Goal: Transaction & Acquisition: Purchase product/service

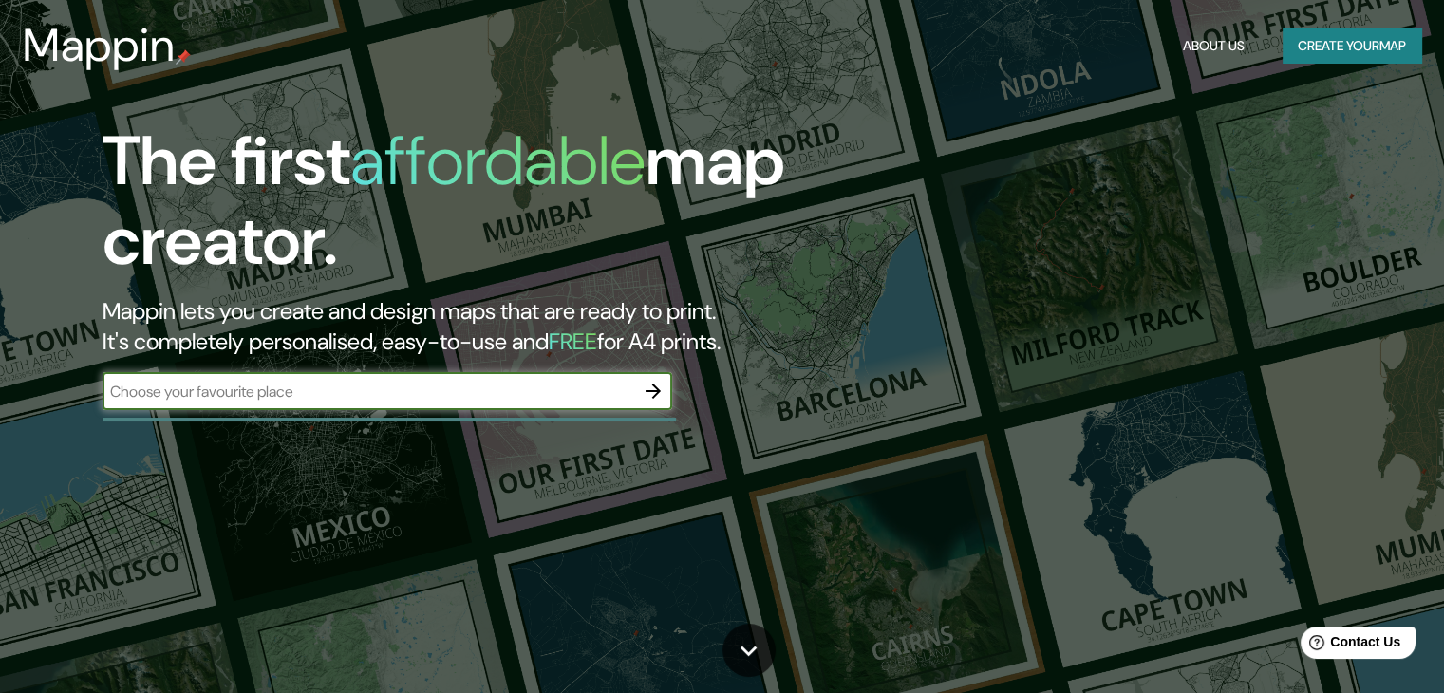
click at [558, 391] on input "text" at bounding box center [369, 392] width 532 height 22
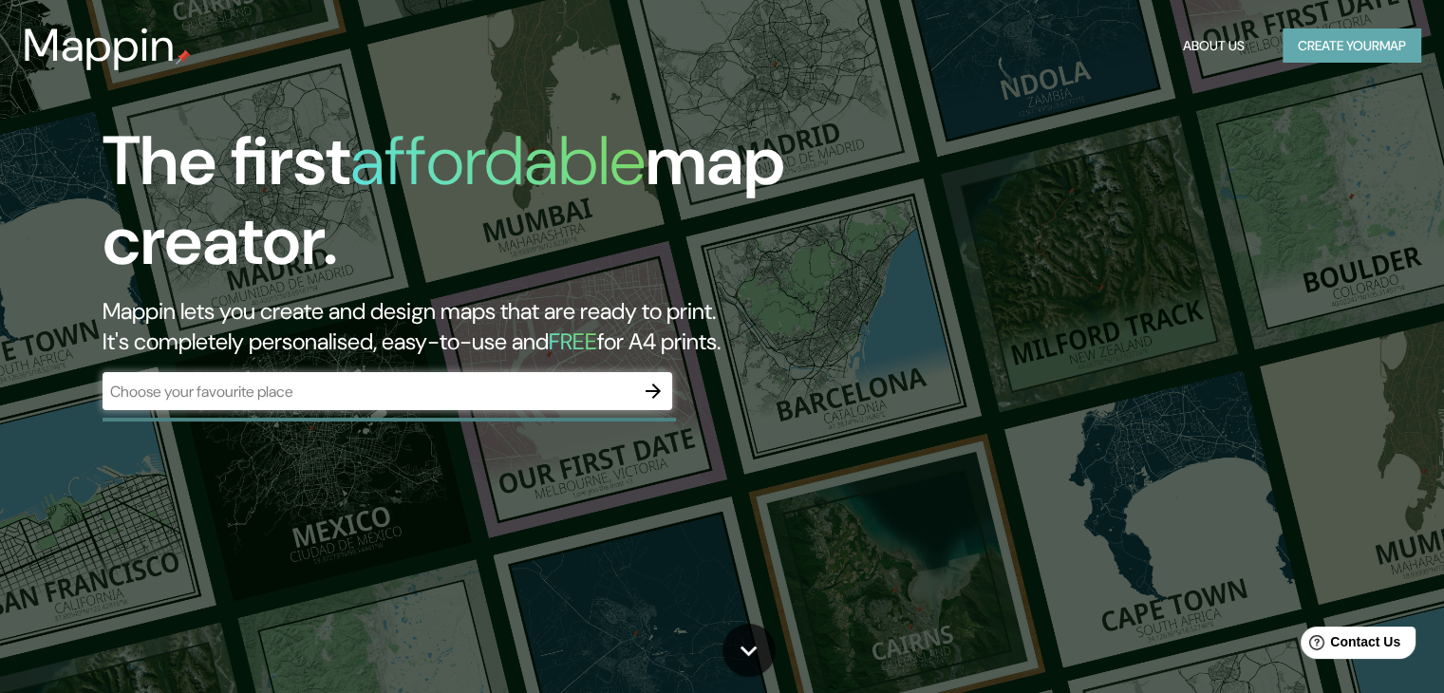
click at [1367, 39] on button "Create your map" at bounding box center [1352, 45] width 139 height 35
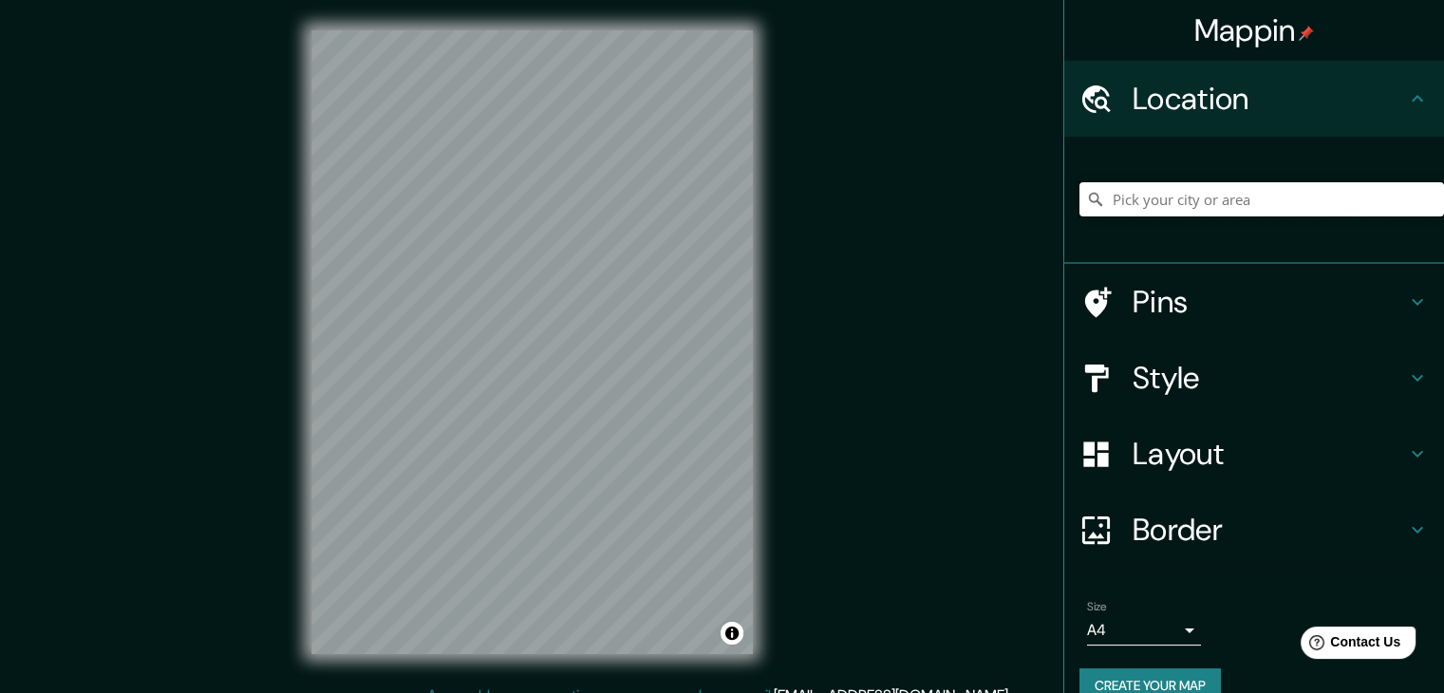
click at [1129, 201] on input "Pick your city or area" at bounding box center [1261, 199] width 365 height 34
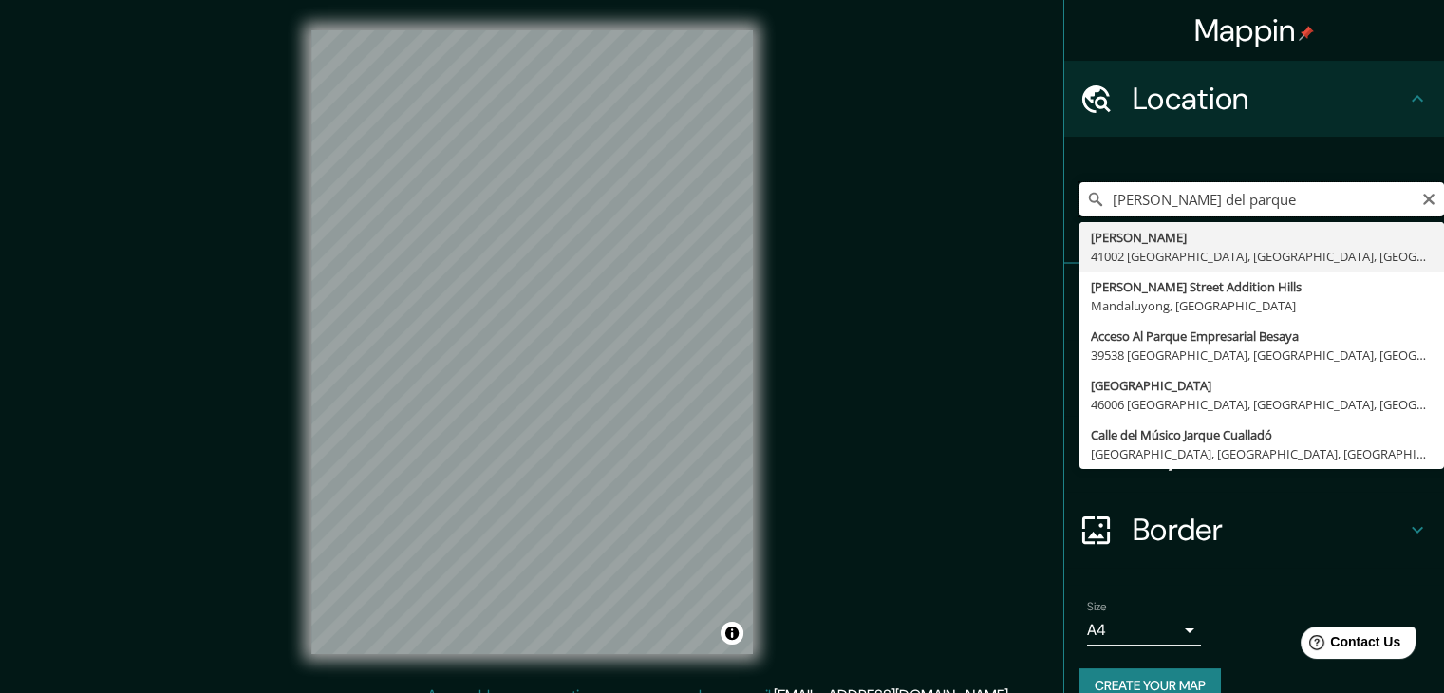
drag, startPoint x: 1245, startPoint y: 206, endPoint x: 1019, endPoint y: 205, distance: 226.0
click at [1019, 205] on div "Mappin Location [PERSON_NAME][GEOGRAPHIC_DATA][PERSON_NAME], [GEOGRAPHIC_DATA] …" at bounding box center [722, 357] width 1444 height 715
type input "[PERSON_NAME] del parque"
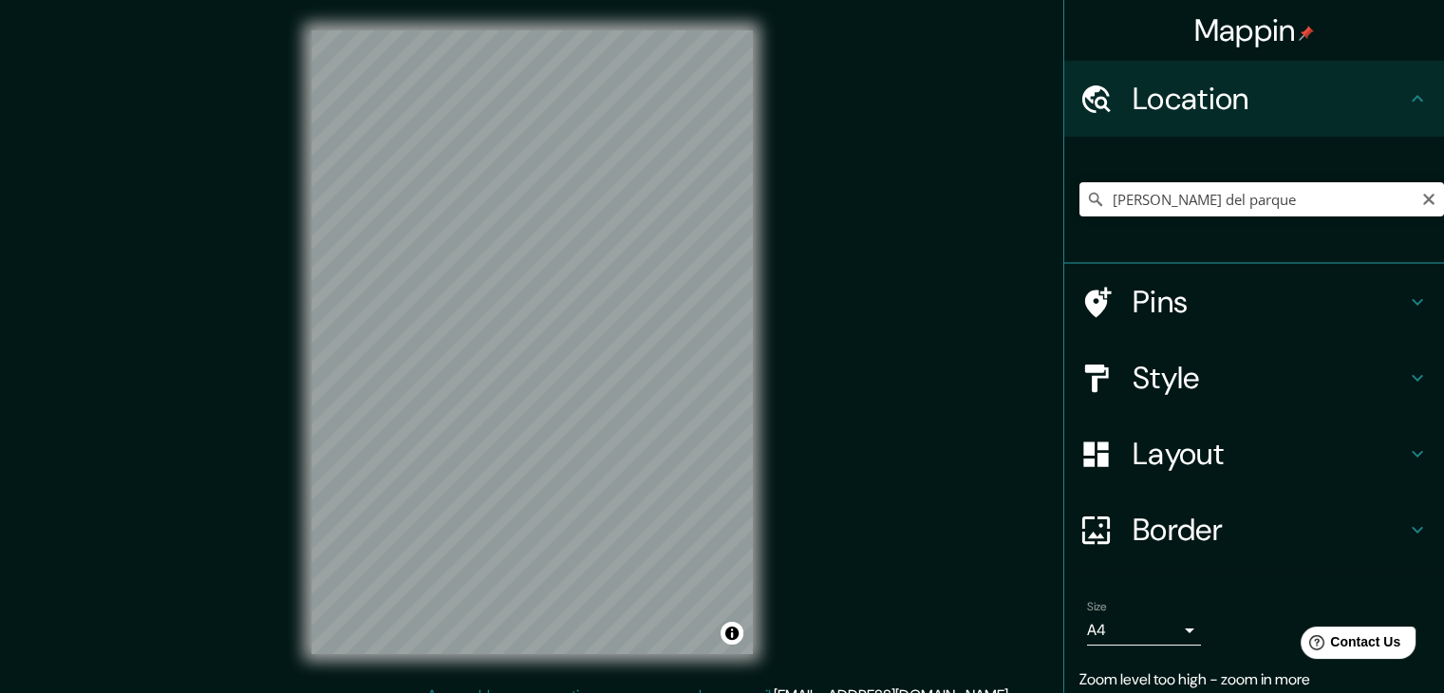
click at [179, 385] on div "Mappin Location [PERSON_NAME][GEOGRAPHIC_DATA][PERSON_NAME], [GEOGRAPHIC_DATA] …" at bounding box center [722, 357] width 1444 height 715
click at [1421, 204] on icon "Clear" at bounding box center [1428, 199] width 15 height 15
click at [1224, 379] on h4 "Style" at bounding box center [1269, 378] width 273 height 38
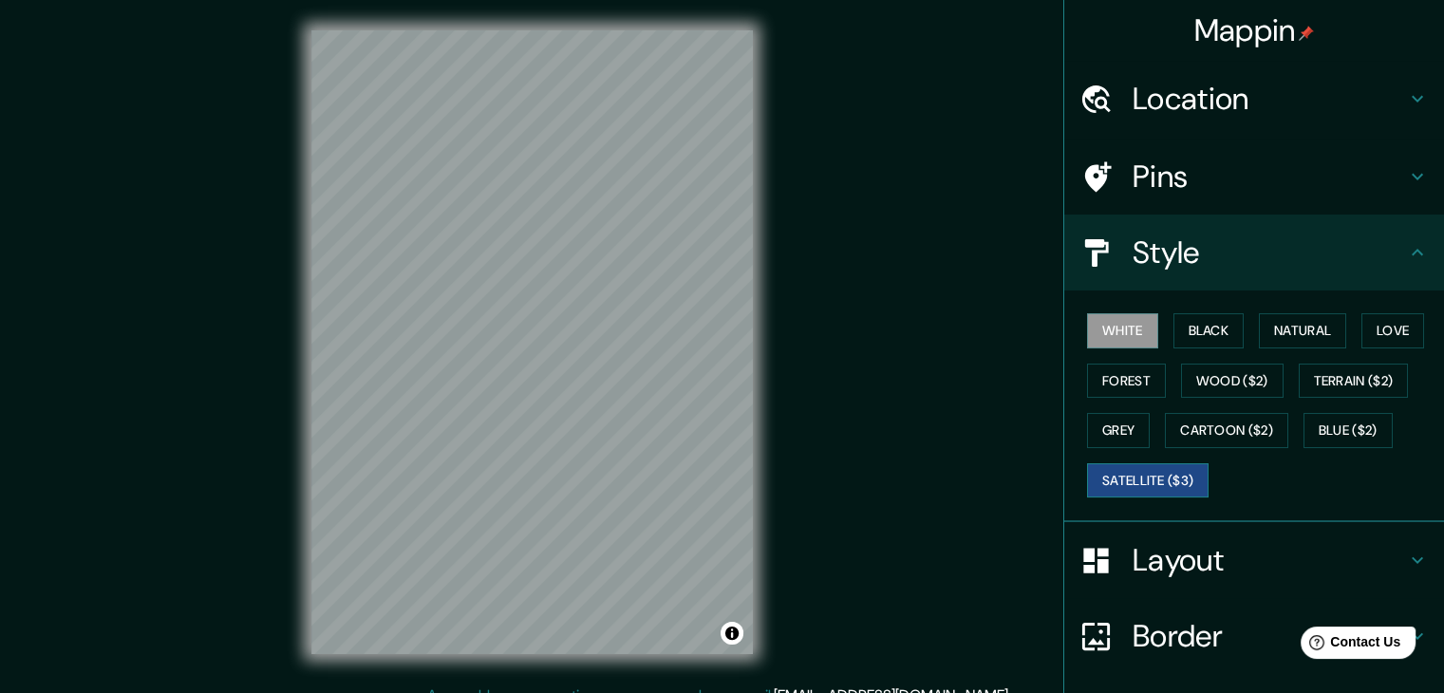
click at [1154, 468] on button "Satellite ($3)" at bounding box center [1148, 480] width 122 height 35
click at [1279, 117] on h4 "Location" at bounding box center [1269, 99] width 273 height 38
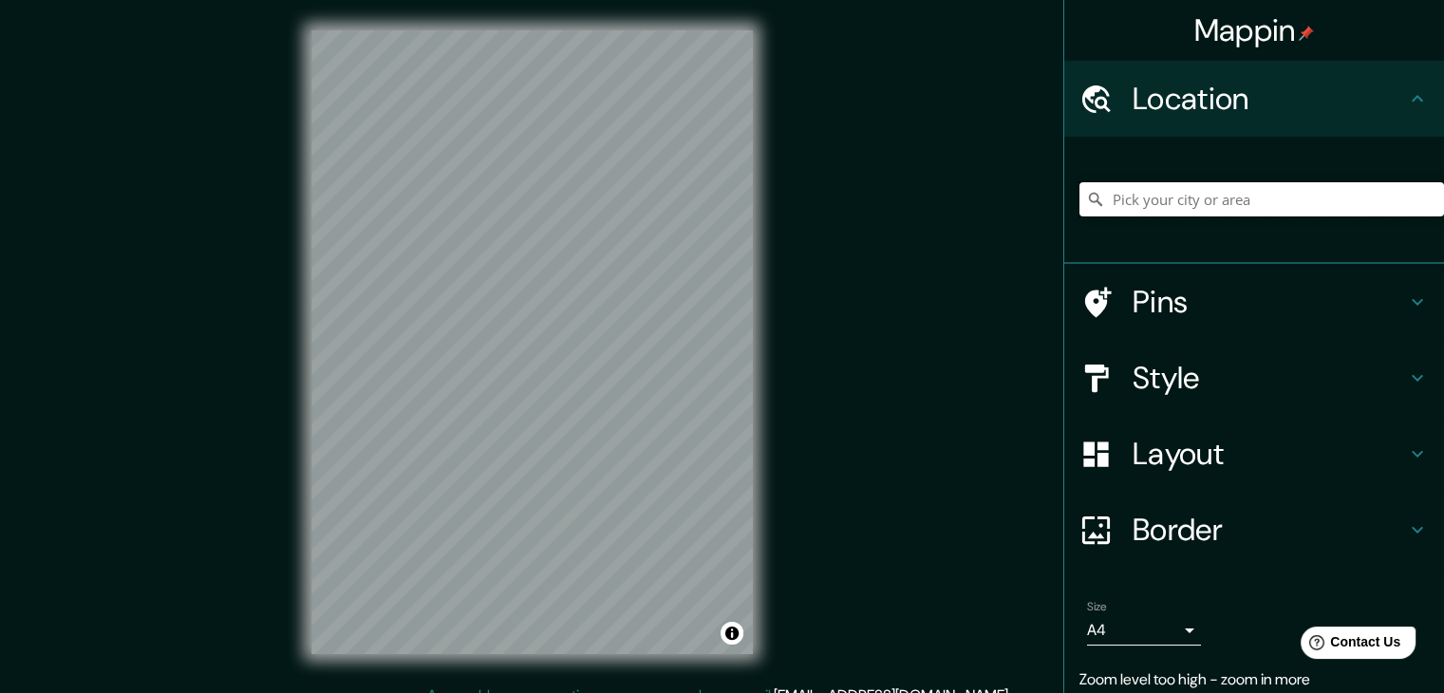
click at [1178, 184] on input "Pick your city or area" at bounding box center [1261, 199] width 365 height 34
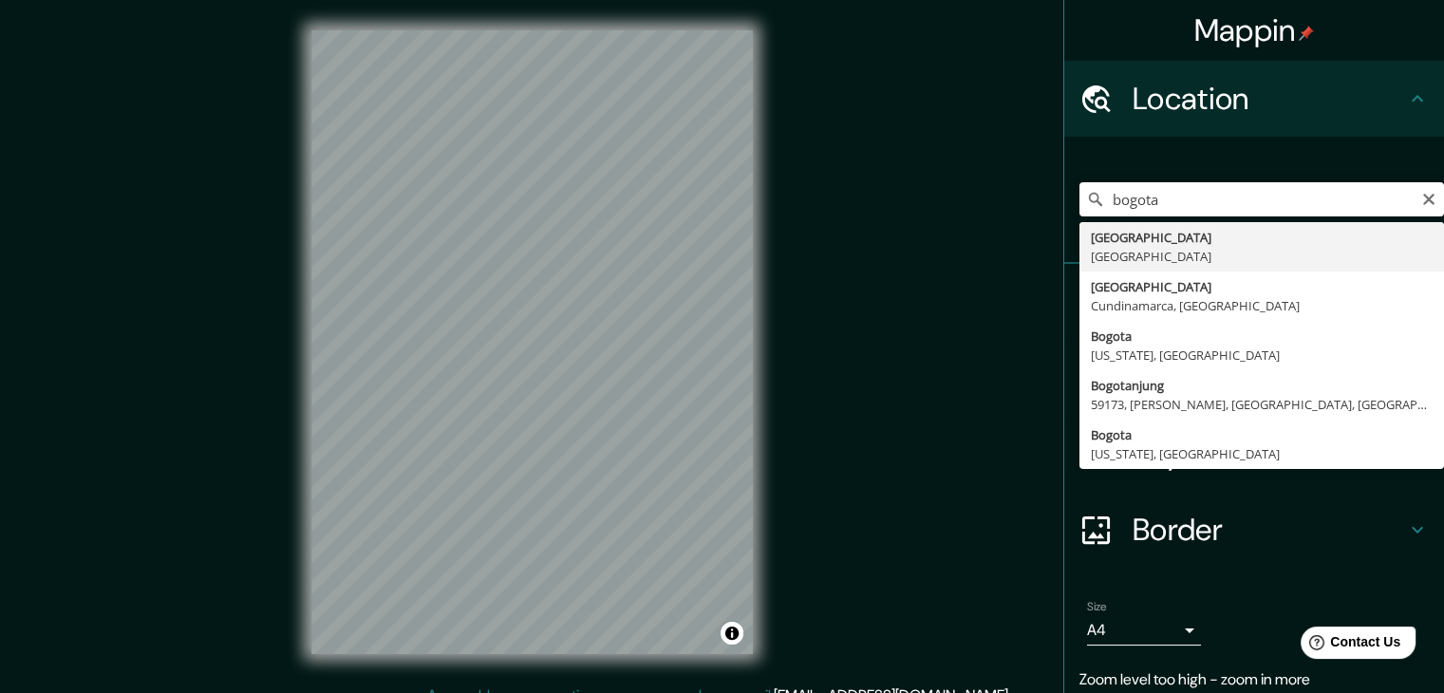
type input "[GEOGRAPHIC_DATA], [GEOGRAPHIC_DATA]"
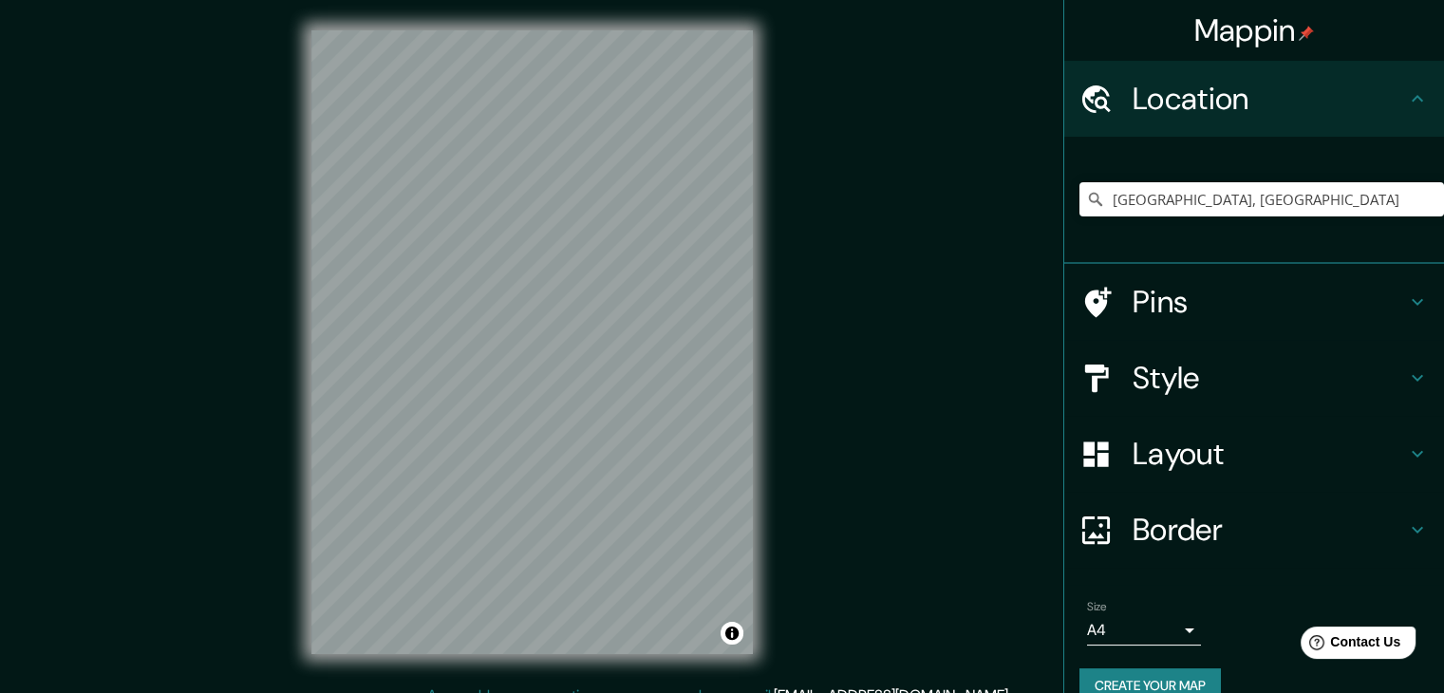
click at [1368, 381] on h4 "Style" at bounding box center [1269, 378] width 273 height 38
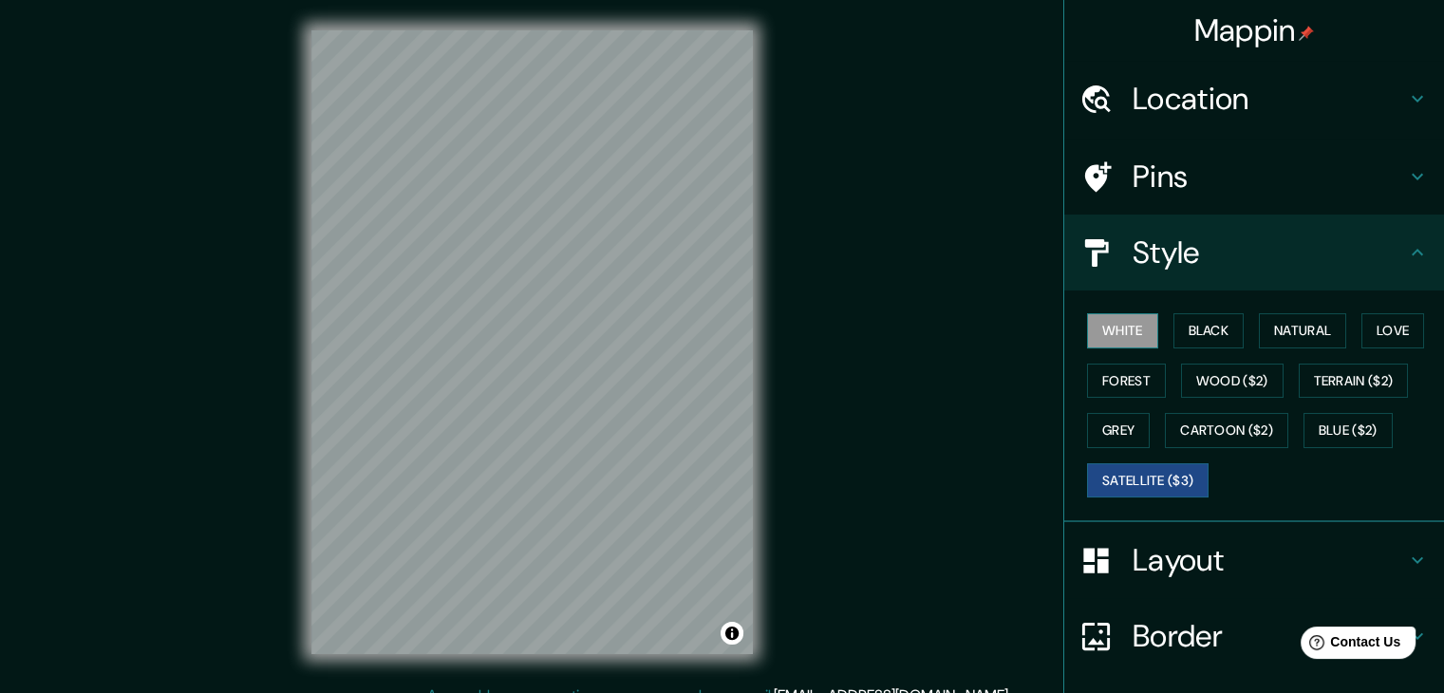
click at [1097, 331] on button "White" at bounding box center [1122, 330] width 71 height 35
click at [1185, 330] on button "Black" at bounding box center [1208, 330] width 71 height 35
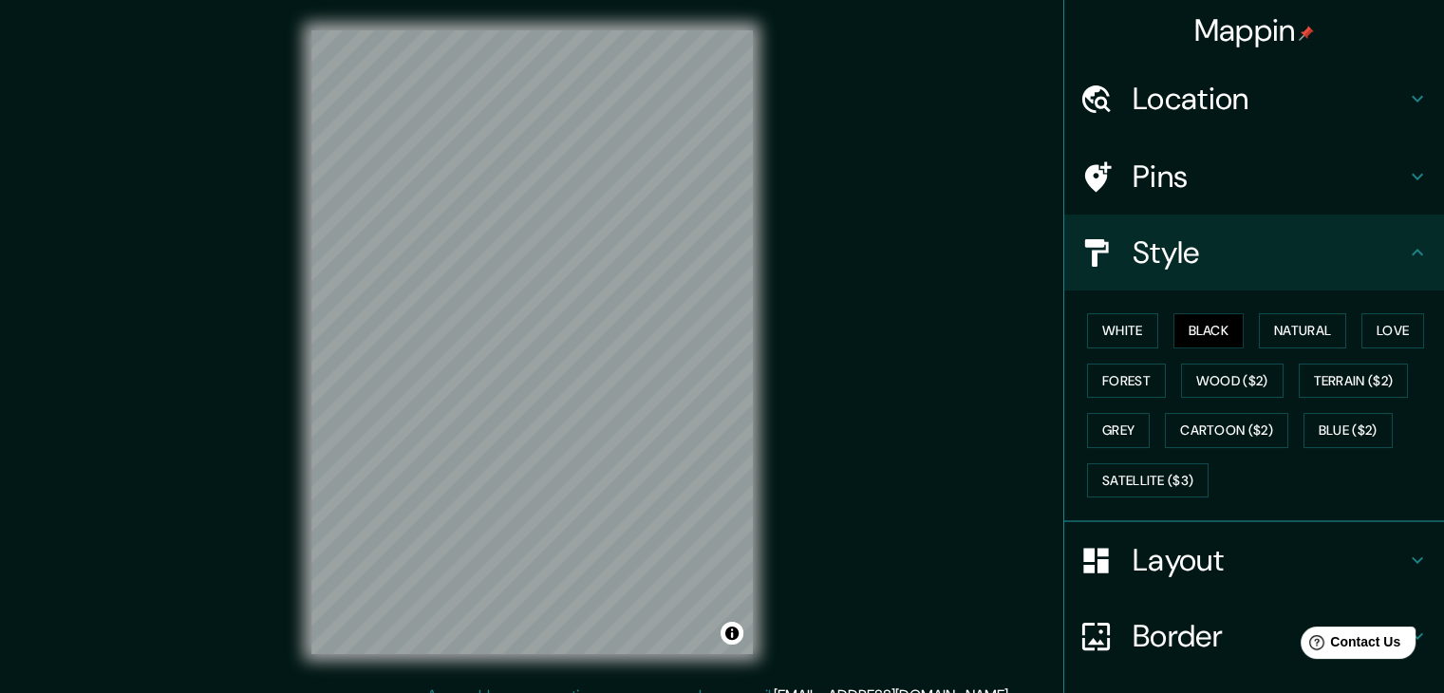
scroll to position [137, 0]
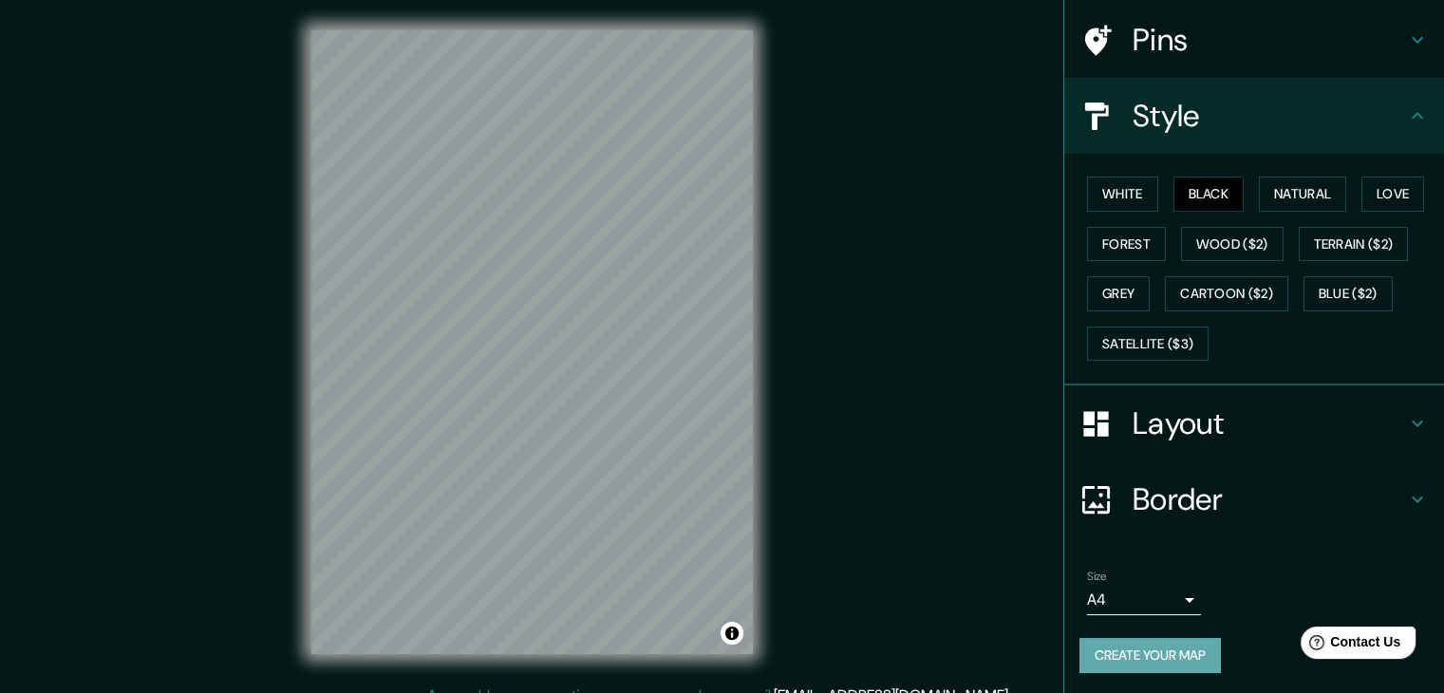
click at [1135, 647] on button "Create your map" at bounding box center [1149, 655] width 141 height 35
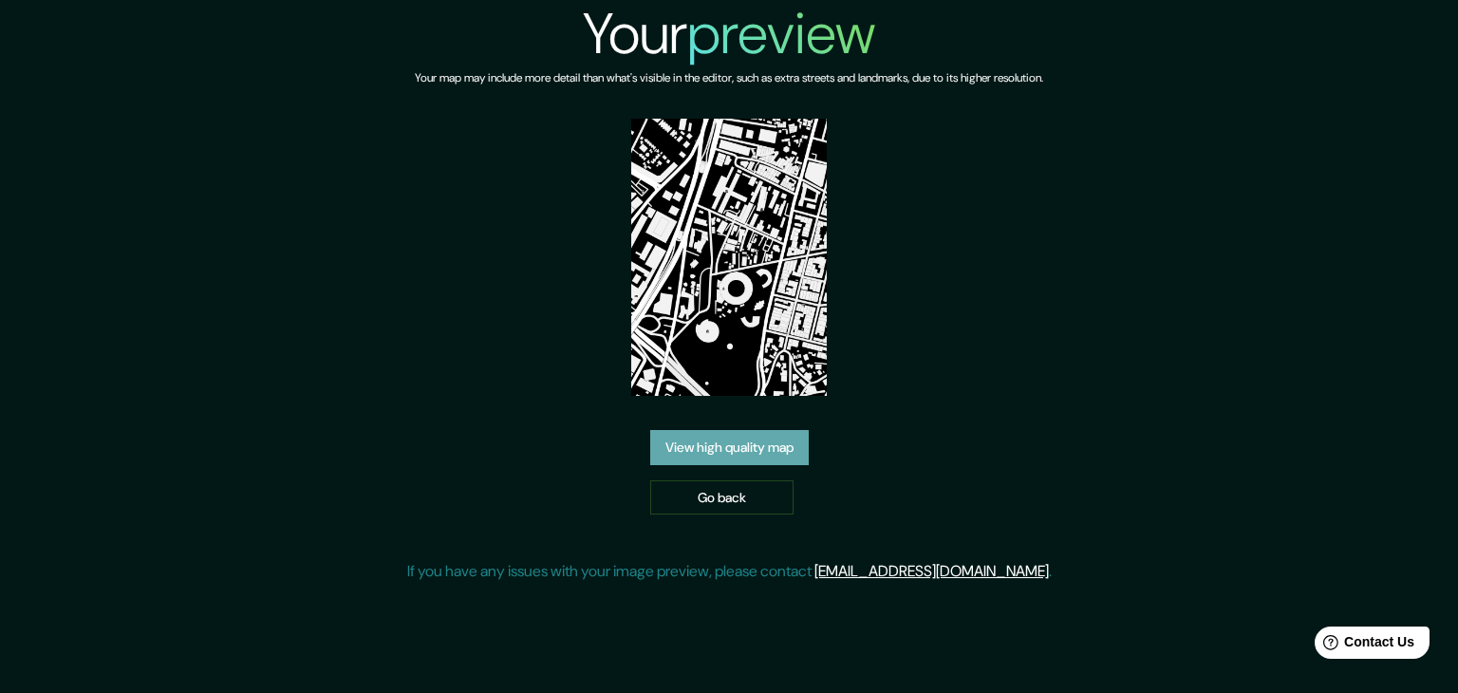
click at [749, 457] on link "View high quality map" at bounding box center [729, 447] width 159 height 35
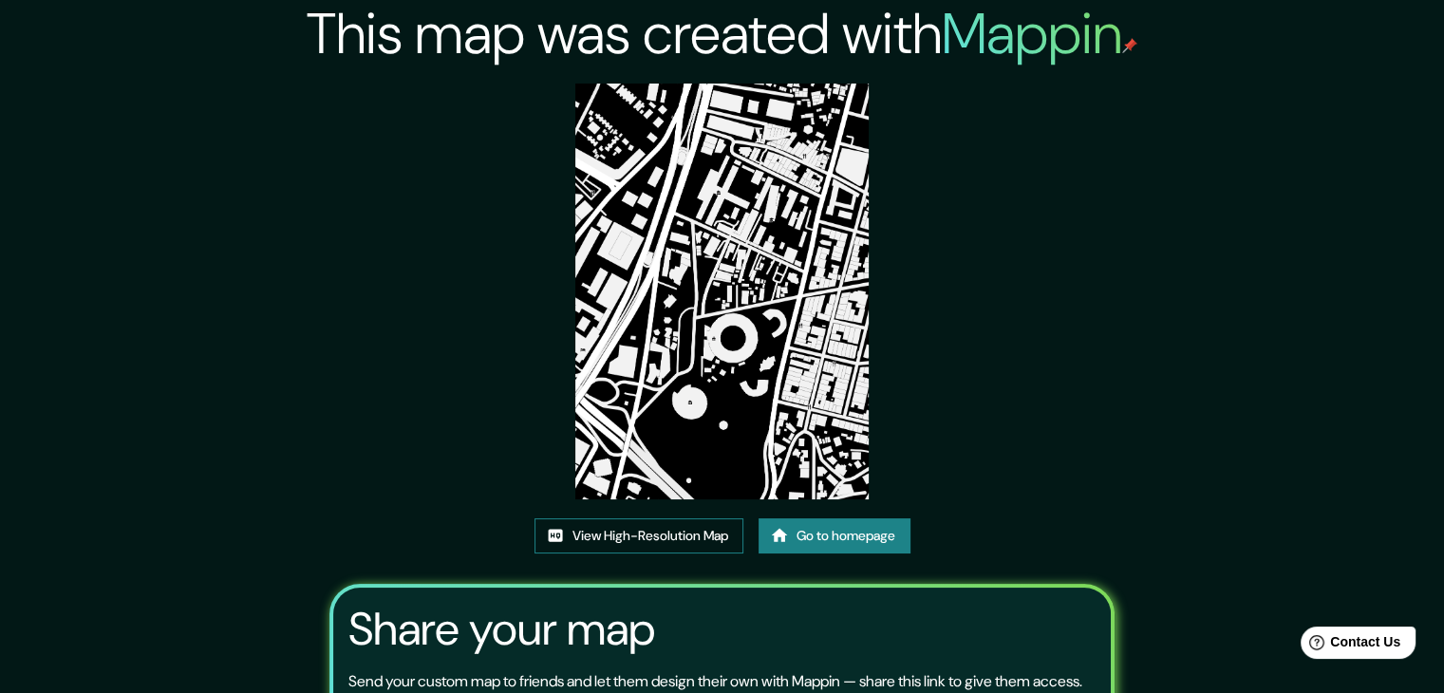
click at [657, 528] on link "View High-Resolution Map" at bounding box center [638, 535] width 209 height 35
